Goal: Transaction & Acquisition: Purchase product/service

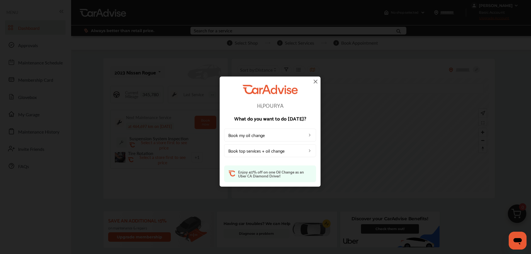
click at [317, 82] on img at bounding box center [315, 81] width 7 height 7
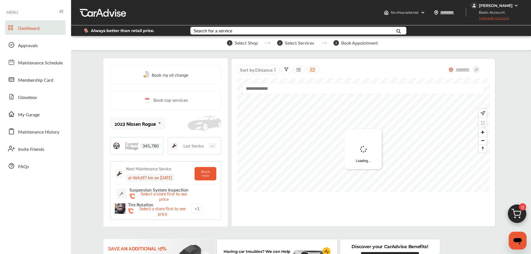
click at [504, 4] on div "[PERSON_NAME]" at bounding box center [496, 5] width 34 height 5
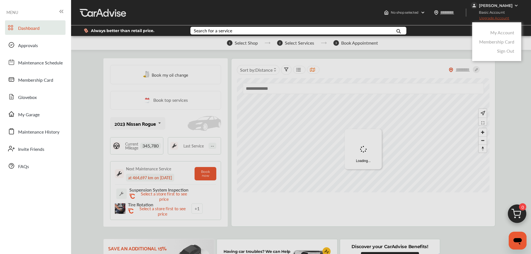
click at [501, 32] on link "My Account" at bounding box center [503, 32] width 24 height 6
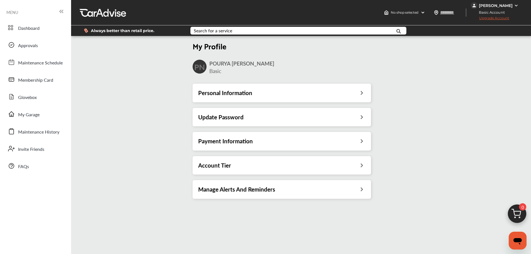
click at [357, 163] on div "Account Tier" at bounding box center [281, 165] width 167 height 7
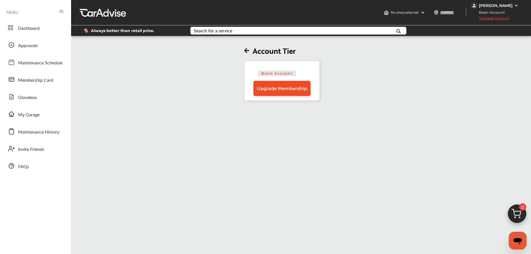
click at [290, 90] on span "Upgrade Membership" at bounding box center [282, 88] width 50 height 5
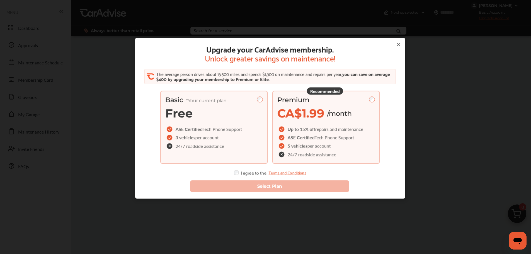
click at [334, 126] on span "repairs and maintenance" at bounding box center [340, 129] width 48 height 6
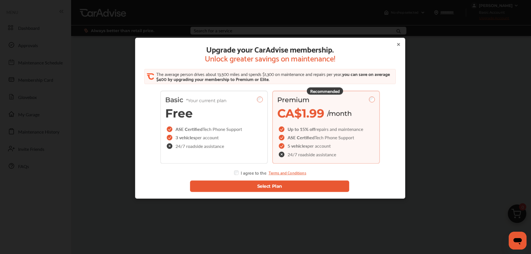
click at [290, 189] on button "Select Plan" at bounding box center [270, 186] width 160 height 11
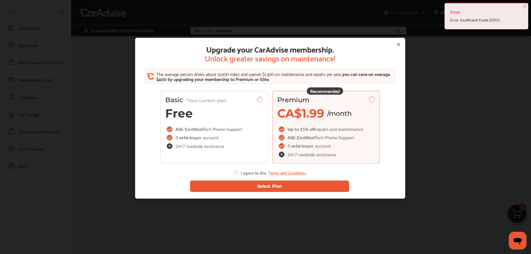
click at [396, 42] on icon at bounding box center [398, 44] width 4 height 4
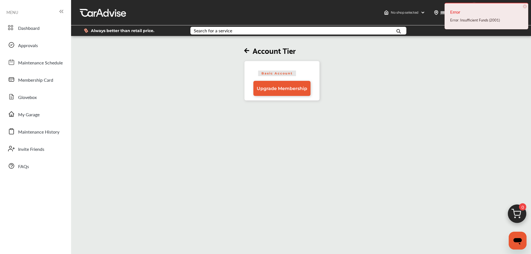
click at [525, 8] on span "×" at bounding box center [525, 6] width 4 height 4
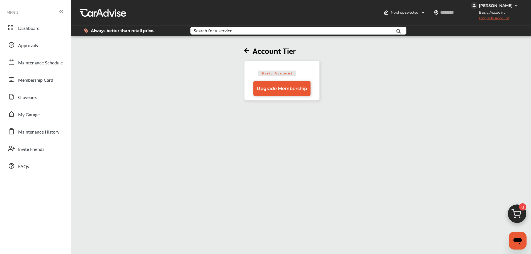
click at [513, 6] on div "[PERSON_NAME]" at bounding box center [495, 5] width 49 height 7
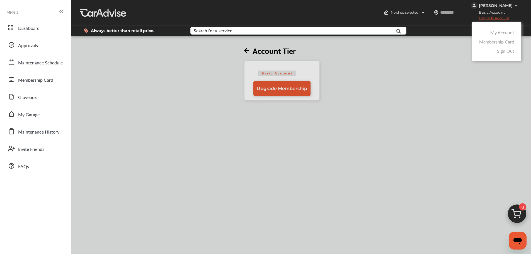
click at [504, 35] on link "My Account" at bounding box center [503, 32] width 24 height 6
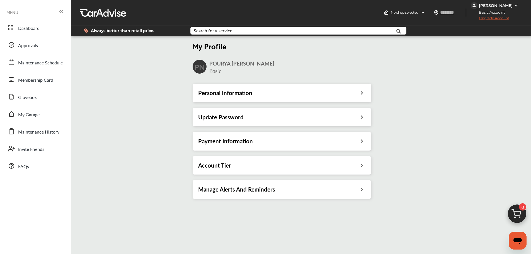
click at [349, 137] on div "Payment Information" at bounding box center [282, 141] width 179 height 18
click at [356, 139] on div "Payment Information" at bounding box center [281, 141] width 167 height 7
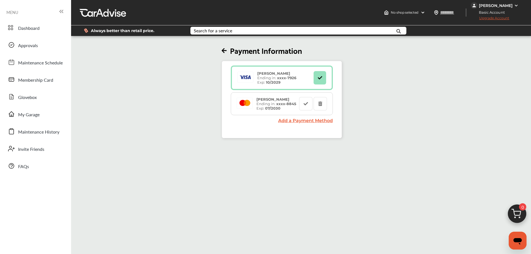
click at [227, 50] on icon at bounding box center [224, 51] width 5 height 6
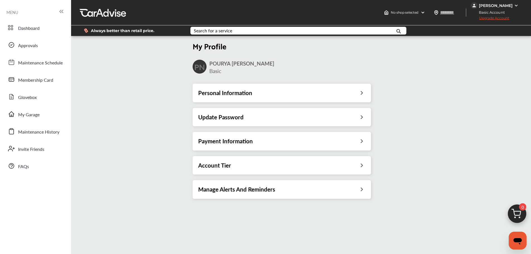
click at [355, 167] on div "Account Tier" at bounding box center [281, 165] width 167 height 7
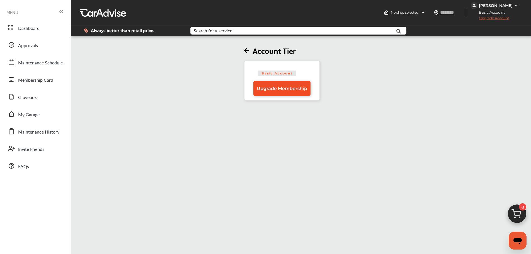
click at [293, 90] on span "Upgrade Membership" at bounding box center [282, 88] width 50 height 5
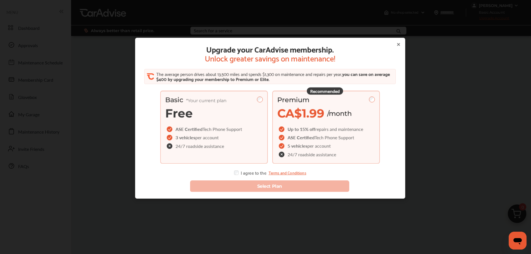
click at [319, 124] on div "Recommended Premium CA$1.99 /month Up to 15% off repairs and maintenance ASE Ce…" at bounding box center [327, 127] width 108 height 73
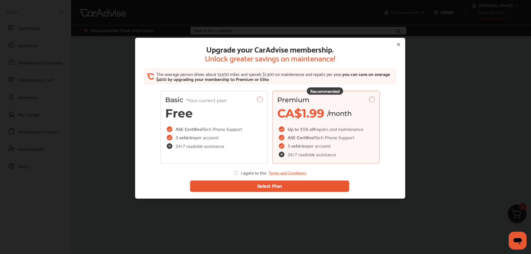
click at [256, 184] on button "Select Plan" at bounding box center [270, 186] width 160 height 11
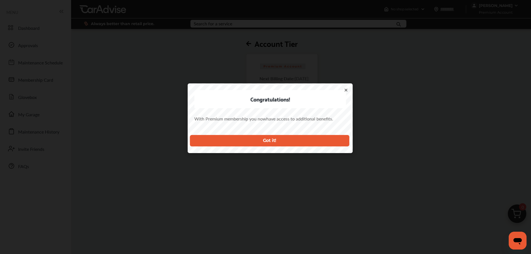
click at [322, 139] on button "Got it!" at bounding box center [270, 140] width 160 height 11
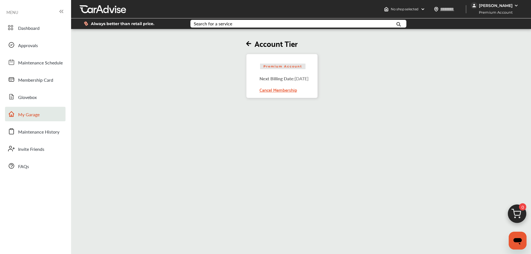
drag, startPoint x: 37, startPoint y: 116, endPoint x: 50, endPoint y: 109, distance: 15.6
click at [37, 116] on span "My Garage" at bounding box center [28, 114] width 21 height 7
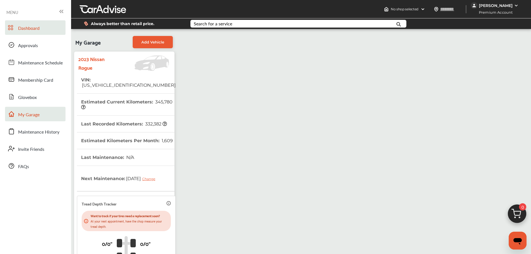
click at [45, 33] on link "Dashboard" at bounding box center [35, 27] width 61 height 15
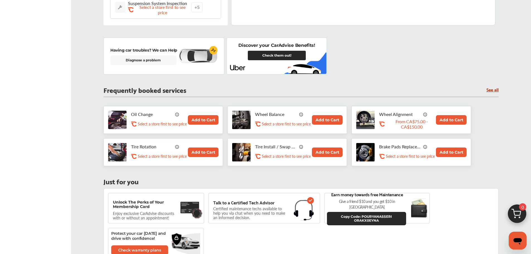
scroll to position [195, 0]
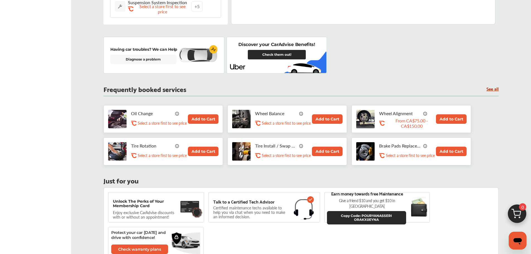
click at [192, 117] on button "Add to Cart" at bounding box center [203, 118] width 31 height 9
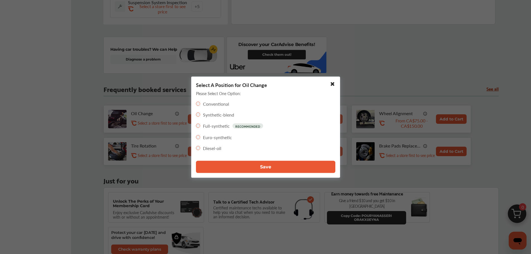
click at [234, 164] on button "Save" at bounding box center [265, 167] width 139 height 12
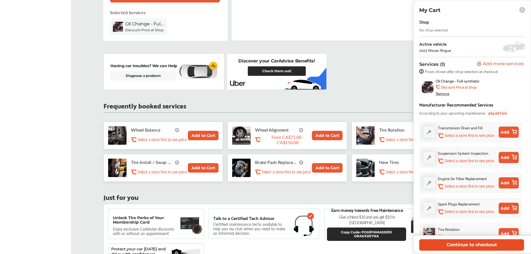
click at [469, 244] on button "Continue to checkout" at bounding box center [472, 244] width 105 height 11
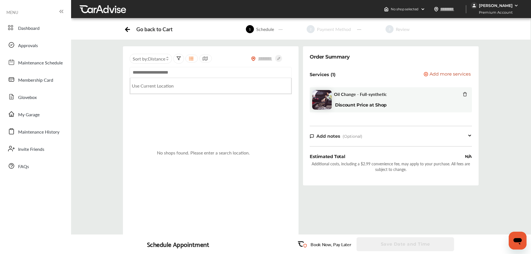
click at [205, 74] on input "text" at bounding box center [211, 72] width 162 height 11
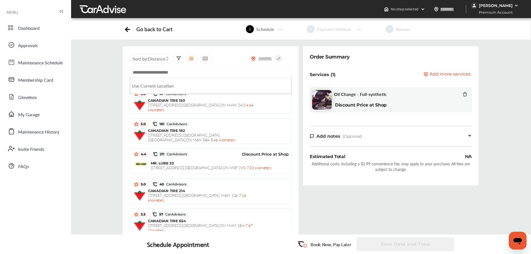
click at [105, 101] on div "Sort by : Distance Use Current Location Closest to you 5.0 47 CarAdvisors CANAD…" at bounding box center [301, 146] width 469 height 201
